Goal: Task Accomplishment & Management: Use online tool/utility

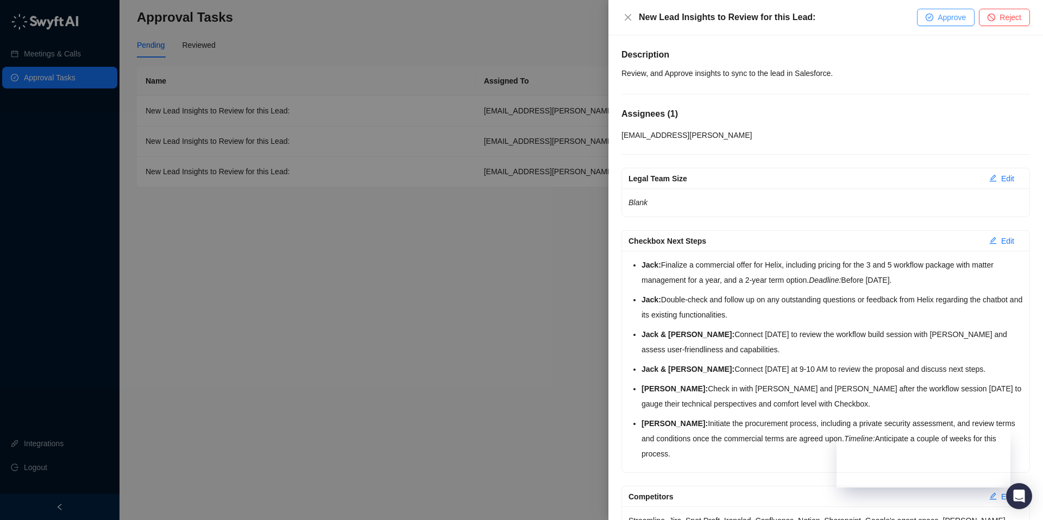
click at [936, 14] on button "Approve" at bounding box center [946, 17] width 58 height 17
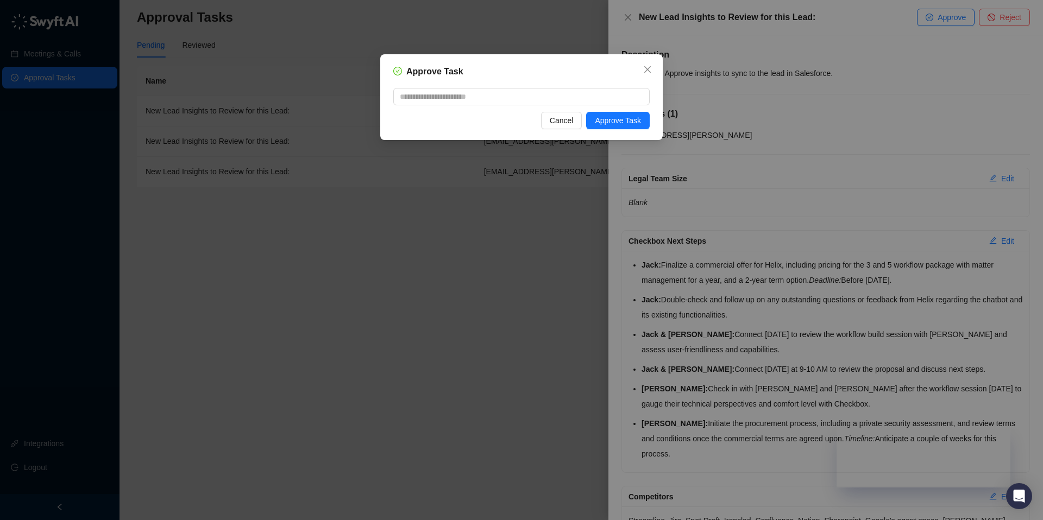
click at [616, 111] on div "Approve Task Cancel Approve Task" at bounding box center [521, 97] width 283 height 86
click at [615, 118] on span "Approve Task" at bounding box center [618, 121] width 46 height 12
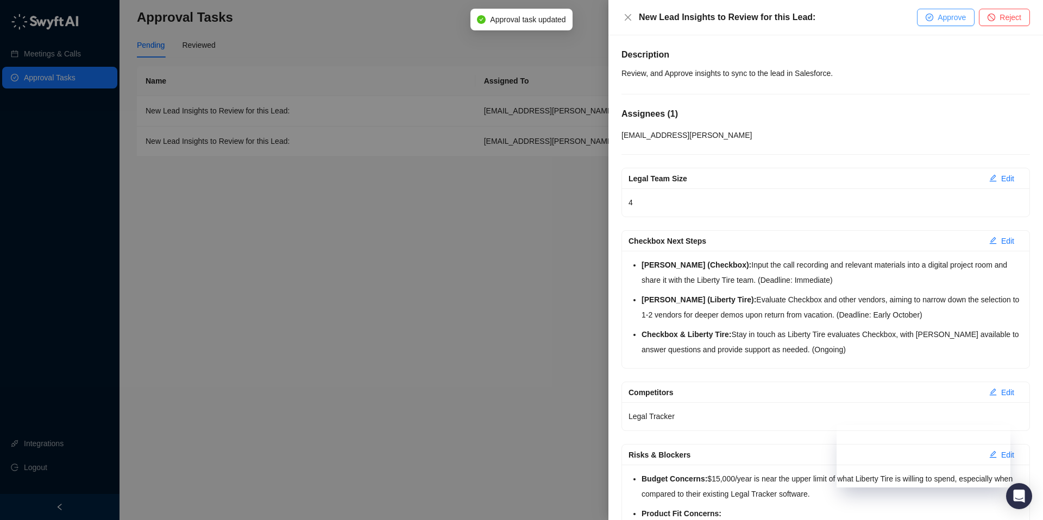
click at [938, 14] on span "Approve" at bounding box center [952, 17] width 28 height 12
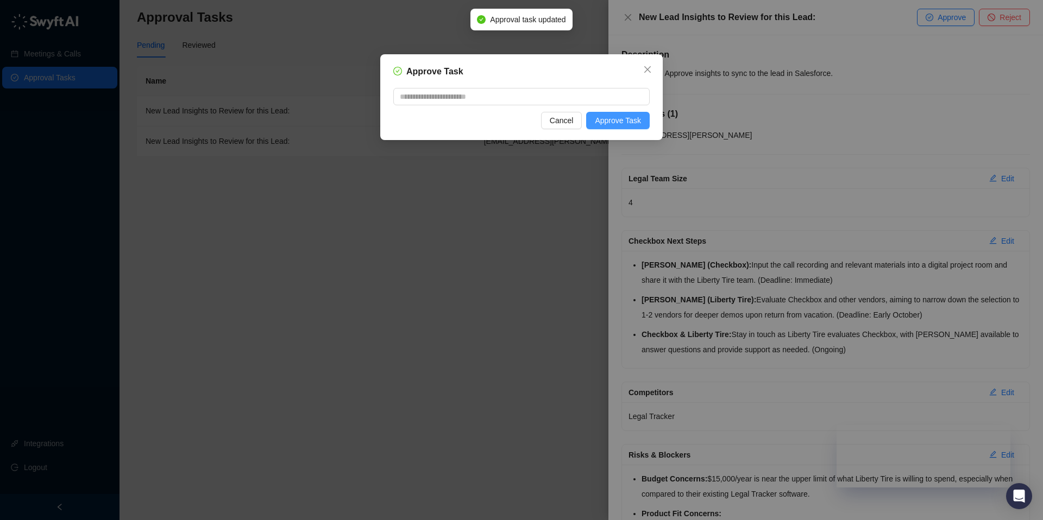
click at [618, 115] on span "Approve Task" at bounding box center [618, 121] width 46 height 12
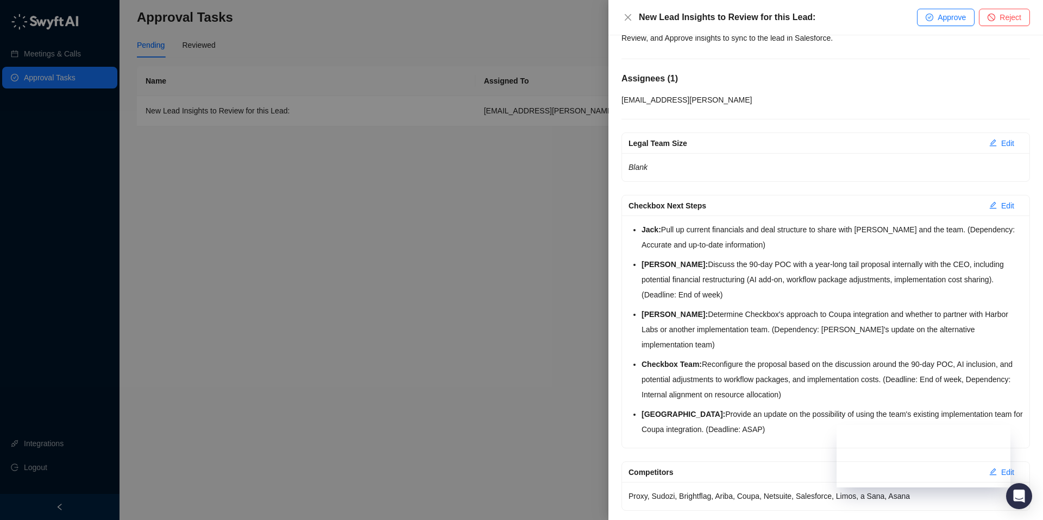
scroll to position [45, 0]
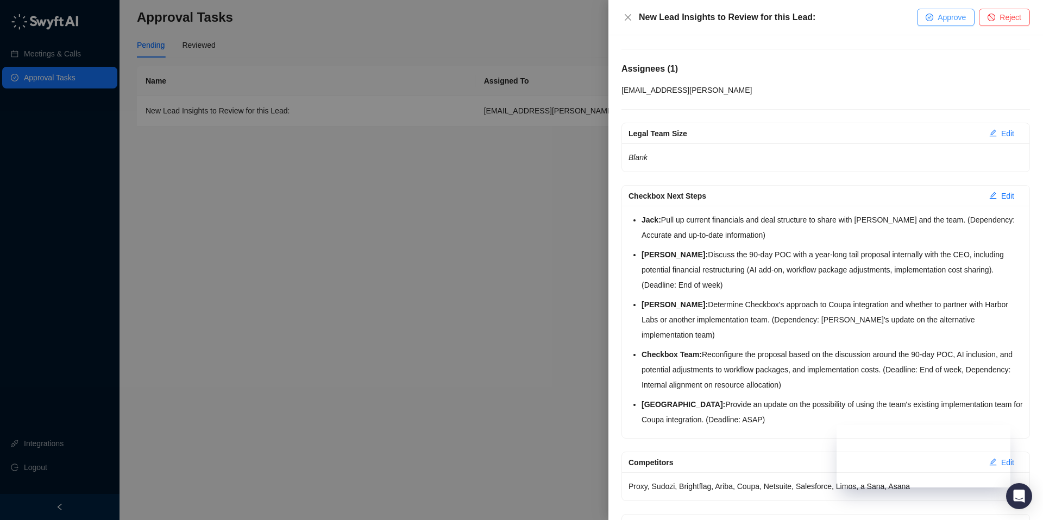
click at [947, 9] on button "Approve" at bounding box center [946, 17] width 58 height 17
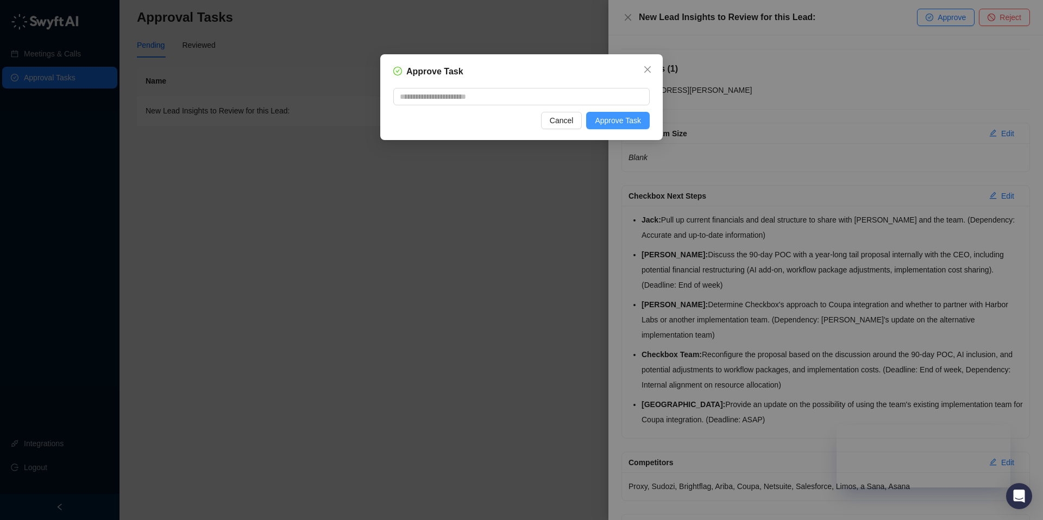
click at [642, 128] on button "Approve Task" at bounding box center [618, 120] width 64 height 17
